Goal: Check status

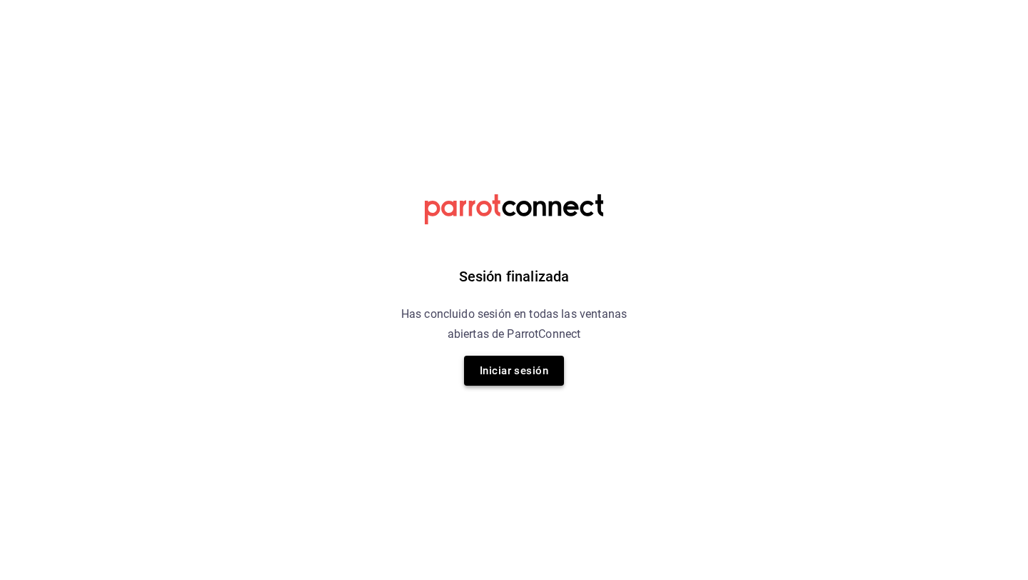
click at [518, 381] on button "Iniciar sesión" at bounding box center [514, 371] width 100 height 30
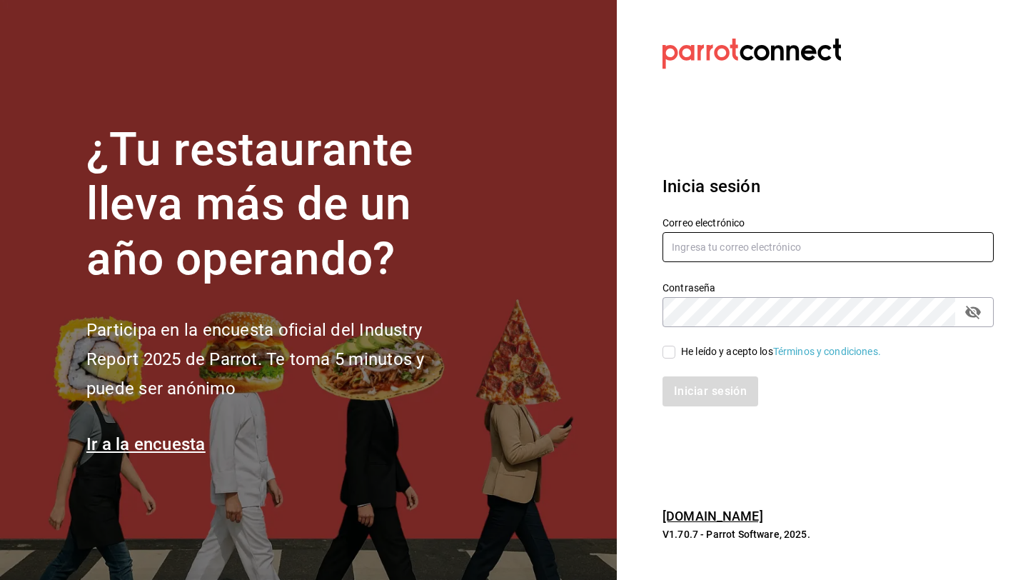
click at [707, 256] on input "text" at bounding box center [828, 247] width 331 height 30
type input "daniel_sanchezv_15@hotmail.com"
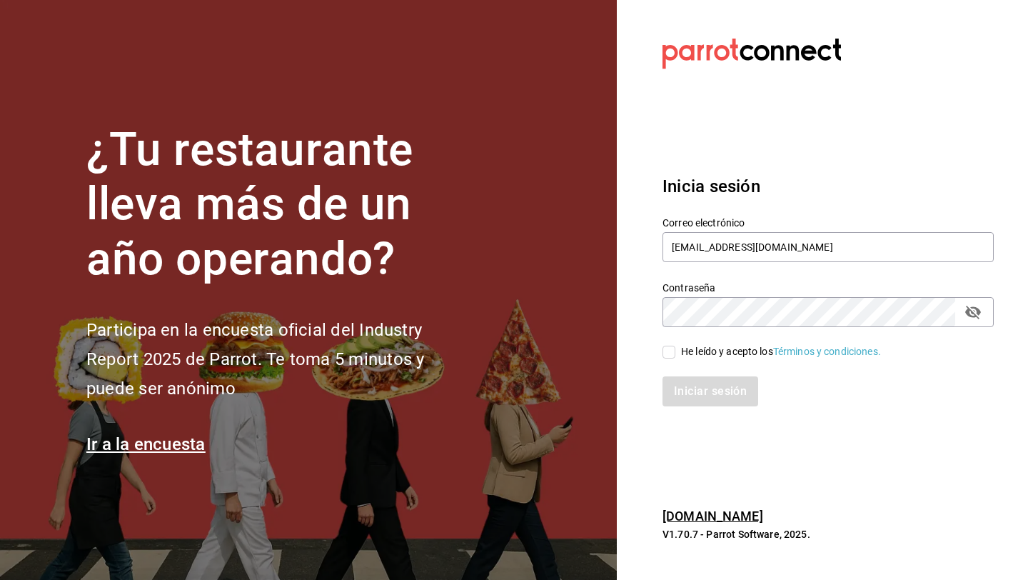
click at [672, 361] on div "Iniciar sesión" at bounding box center [819, 382] width 348 height 47
click at [668, 351] on input "He leído y acepto los Términos y condiciones." at bounding box center [669, 352] width 13 height 13
checkbox input "true"
click at [663, 376] on button "Iniciar sesión" at bounding box center [711, 391] width 96 height 30
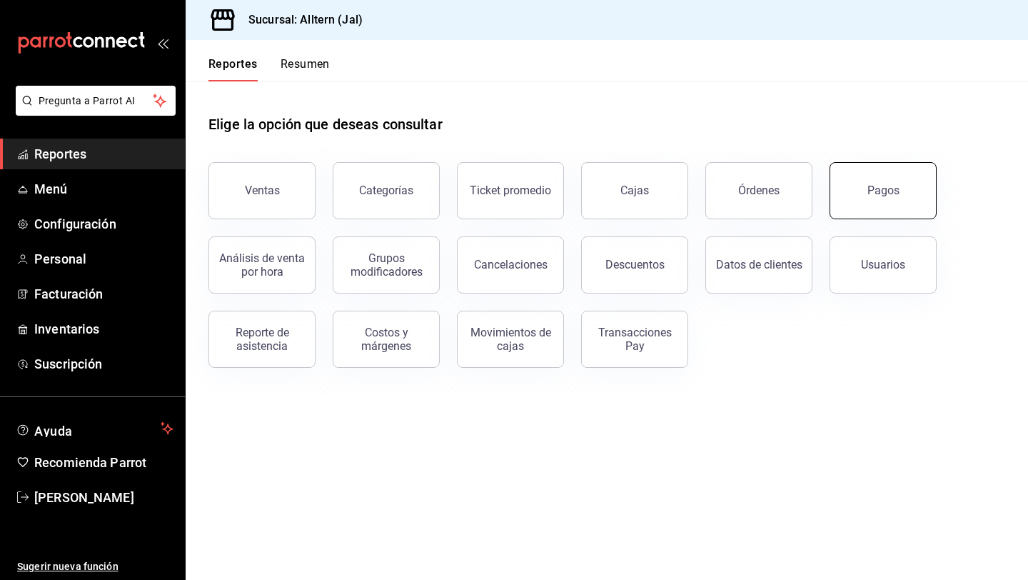
click at [895, 184] on div "Pagos" at bounding box center [883, 190] width 32 height 14
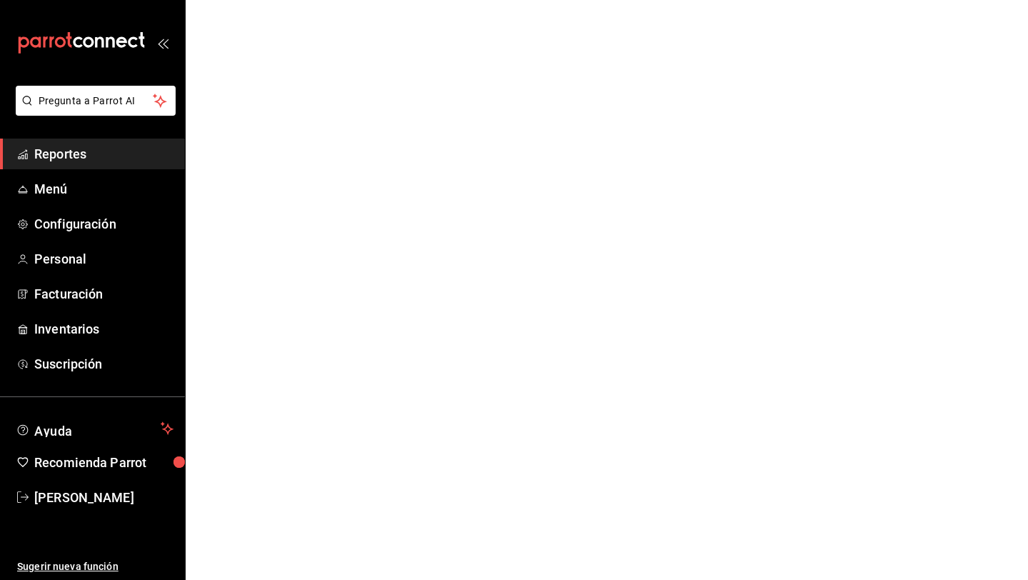
click at [880, 0] on html "Pregunta a Parrot AI Reportes Menú Configuración Personal Facturación Inventari…" at bounding box center [514, 0] width 1028 height 0
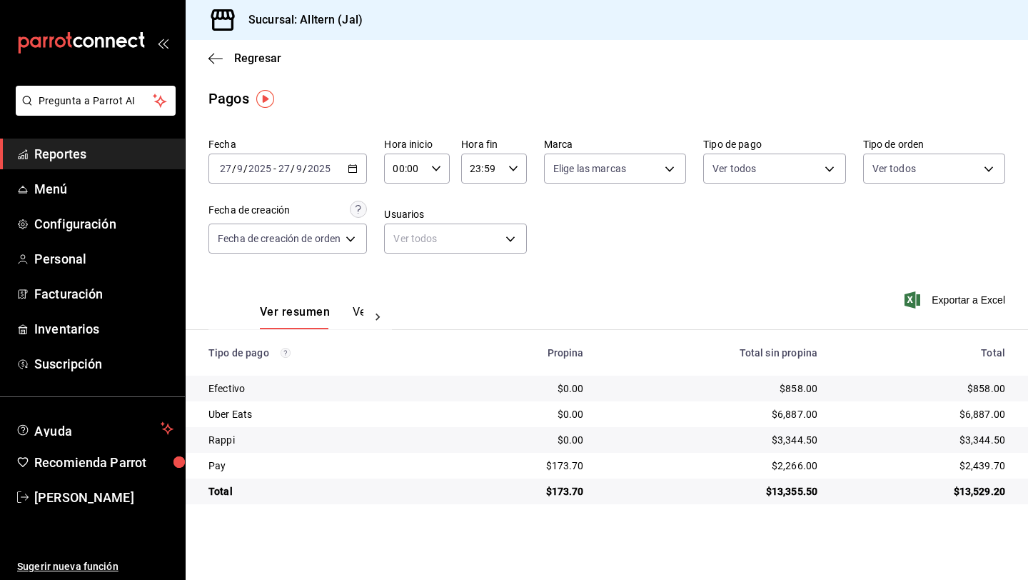
click at [353, 167] on \(Stroke\) "button" at bounding box center [353, 167] width 8 height 1
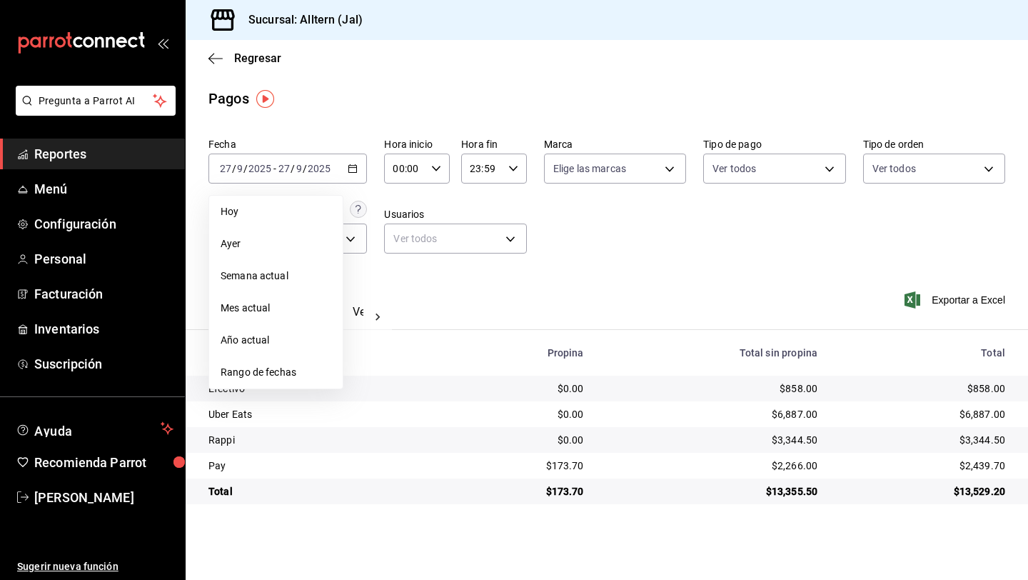
click at [270, 299] on li "Mes actual" at bounding box center [276, 308] width 134 height 32
